Goal: Task Accomplishment & Management: Manage account settings

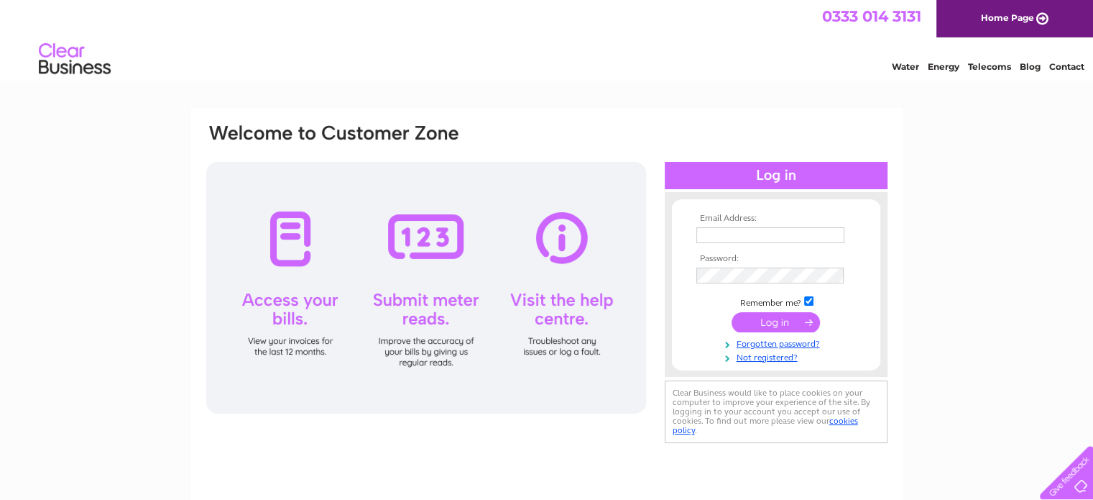
type input "laurentiamcverry@hotmail.co.uk"
click at [807, 324] on input "submit" at bounding box center [776, 322] width 88 height 20
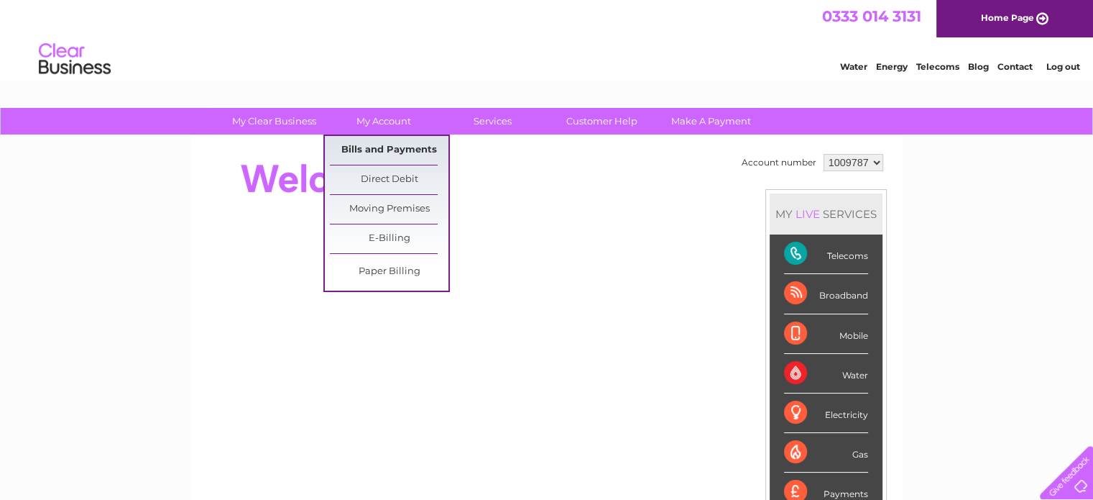
click at [385, 149] on link "Bills and Payments" at bounding box center [389, 150] width 119 height 29
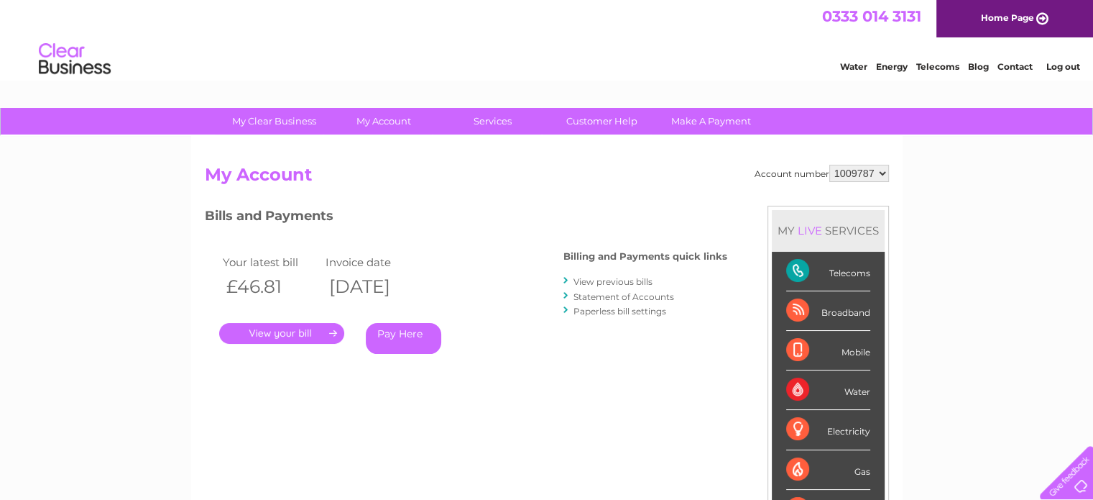
click at [318, 336] on link "." at bounding box center [281, 333] width 125 height 21
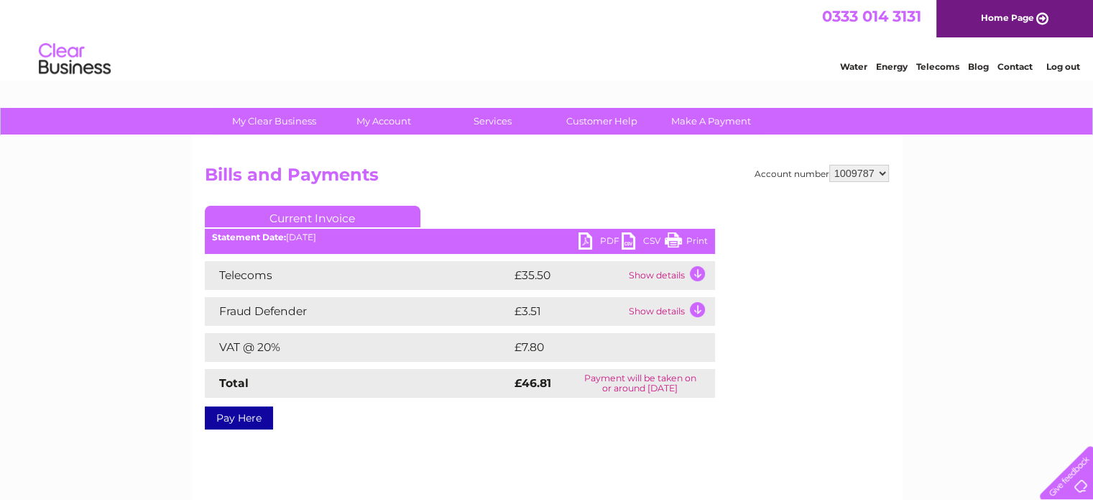
click at [675, 235] on link "Print" at bounding box center [686, 242] width 43 height 21
